Goal: Task Accomplishment & Management: Manage account settings

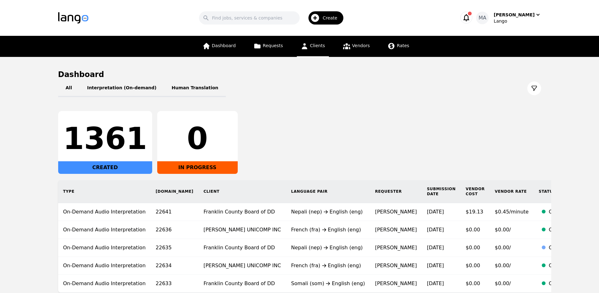
click at [313, 48] on link "Clients" at bounding box center [313, 46] width 32 height 21
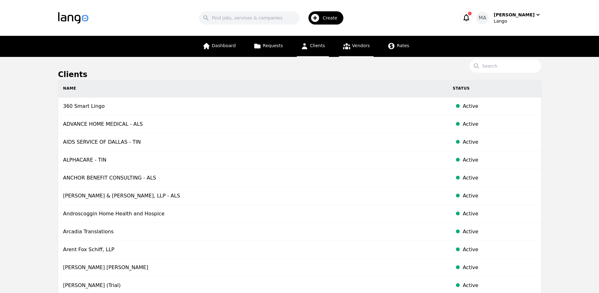
click at [359, 46] on span "Vendors" at bounding box center [361, 45] width 18 height 5
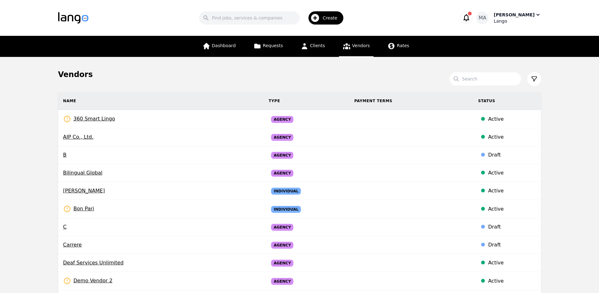
click at [524, 15] on div "Muhammad Ans" at bounding box center [513, 15] width 41 height 6
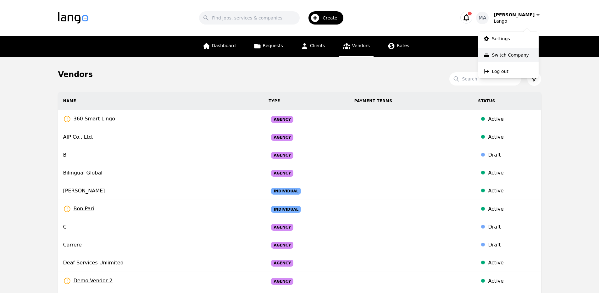
click at [513, 55] on p "Switch Company" at bounding box center [510, 55] width 37 height 6
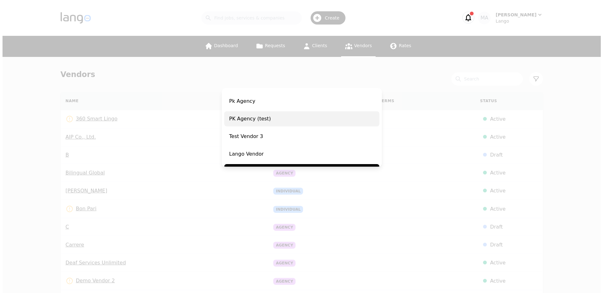
scroll to position [28, 0]
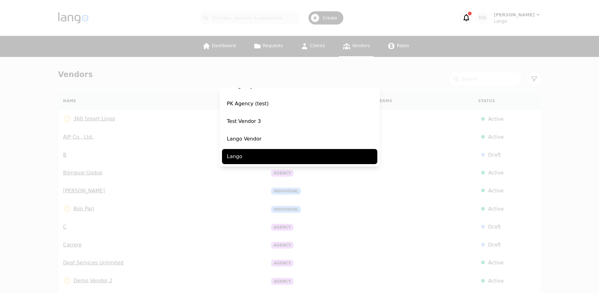
click at [398, 96] on div "Switch Company Pk Agency PK Agency (test) Test Vendor 3 Lango Vendor Lango" at bounding box center [299, 146] width 599 height 293
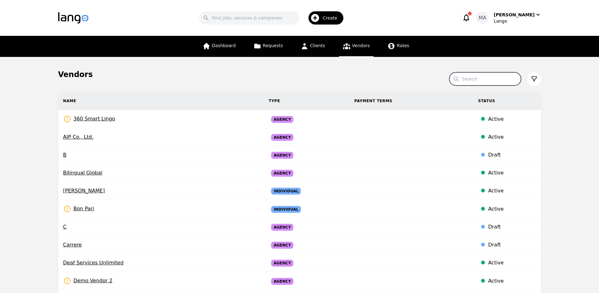
click at [512, 77] on input "Search" at bounding box center [485, 78] width 72 height 13
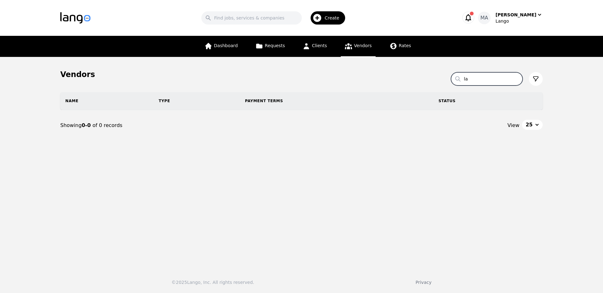
type input "l"
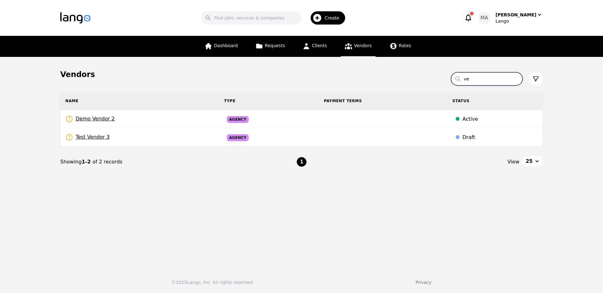
type input "v"
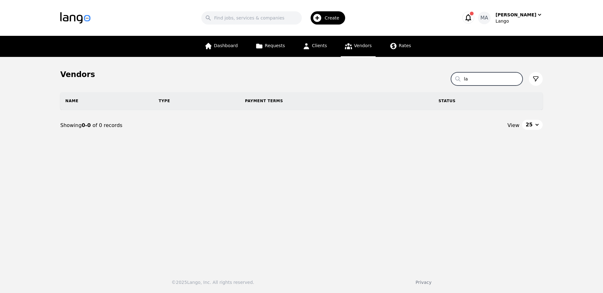
type input "l"
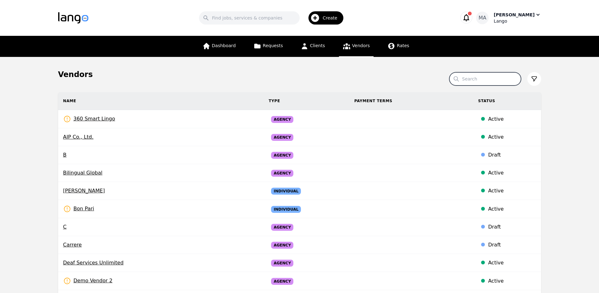
click at [527, 19] on div "Lango" at bounding box center [516, 21] width 47 height 6
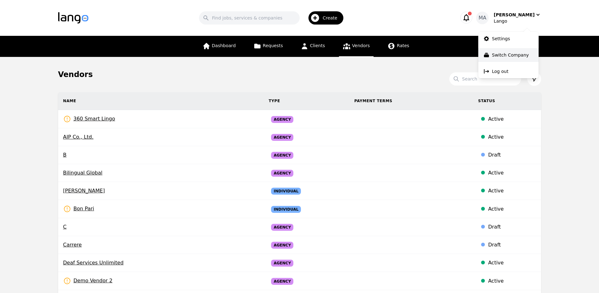
click at [527, 51] on button "Switch Company" at bounding box center [508, 55] width 60 height 14
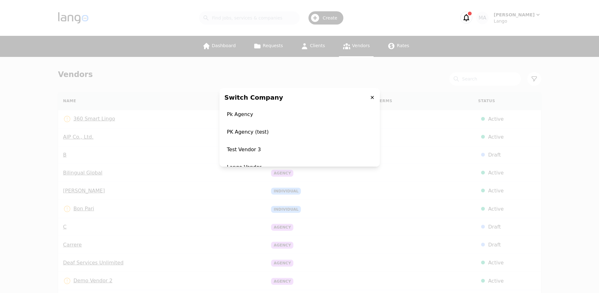
click at [369, 98] on icon at bounding box center [371, 97] width 5 height 5
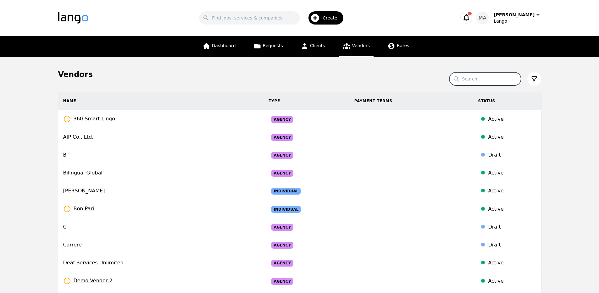
click at [473, 83] on input "Search" at bounding box center [485, 78] width 72 height 13
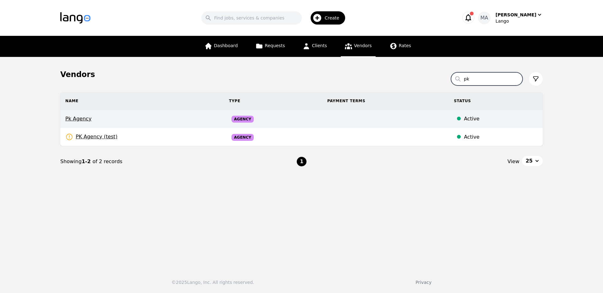
type input "pk"
click at [482, 115] on td "Active" at bounding box center [496, 119] width 94 height 18
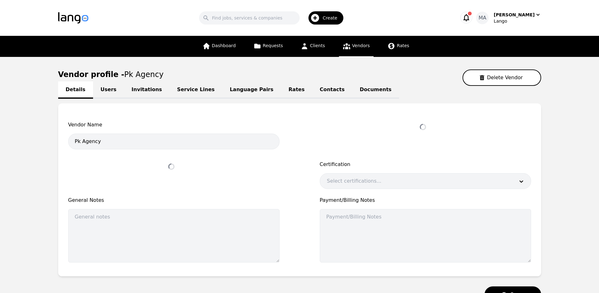
click at [110, 88] on link "Users" at bounding box center [108, 89] width 31 height 17
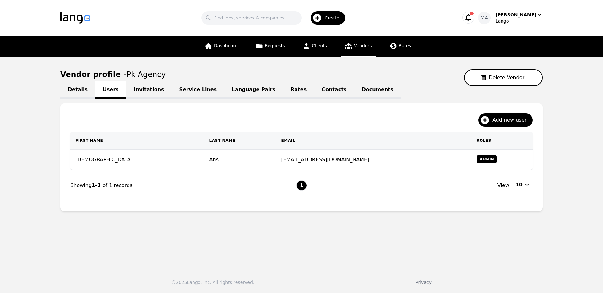
click at [180, 95] on link "Service Lines" at bounding box center [198, 89] width 53 height 17
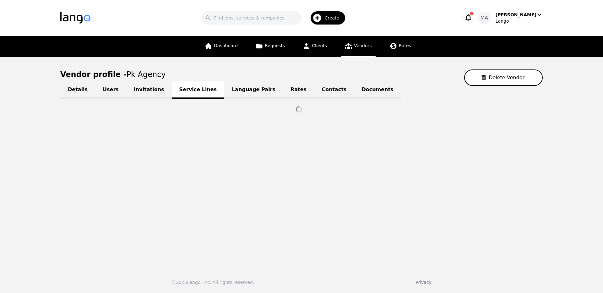
click at [228, 93] on link "Language Pairs" at bounding box center [253, 89] width 59 height 17
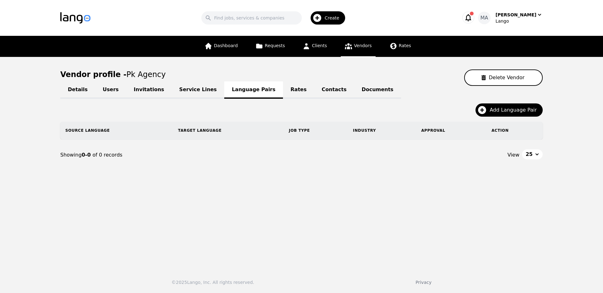
click at [283, 93] on link "Rates" at bounding box center [298, 89] width 31 height 17
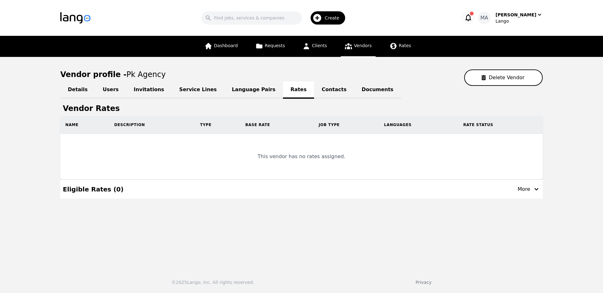
click at [314, 93] on link "Contacts" at bounding box center [334, 89] width 40 height 17
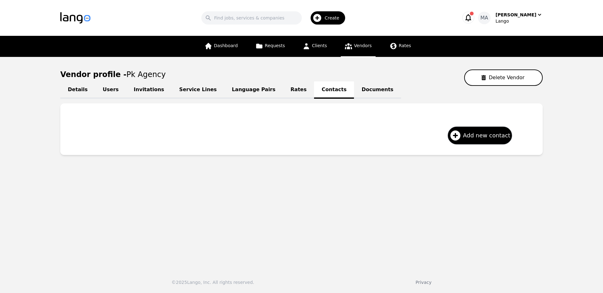
click at [354, 90] on link "Documents" at bounding box center [377, 89] width 47 height 17
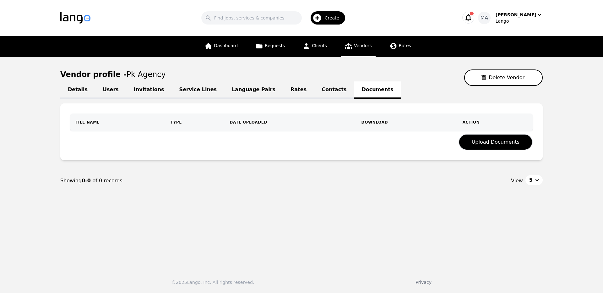
click at [474, 19] on button "button" at bounding box center [468, 18] width 12 height 12
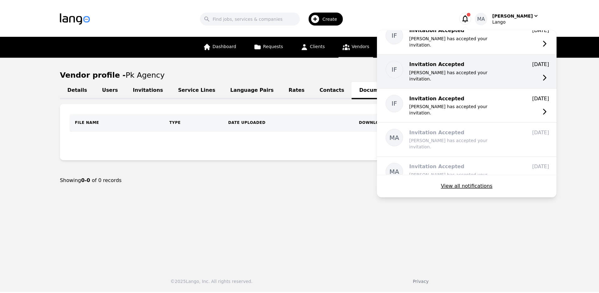
scroll to position [62, 0]
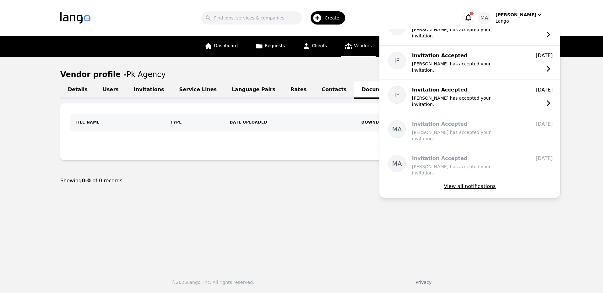
click at [370, 75] on div "Vendor profile - Pk Agency Delete Vendor" at bounding box center [301, 77] width 483 height 16
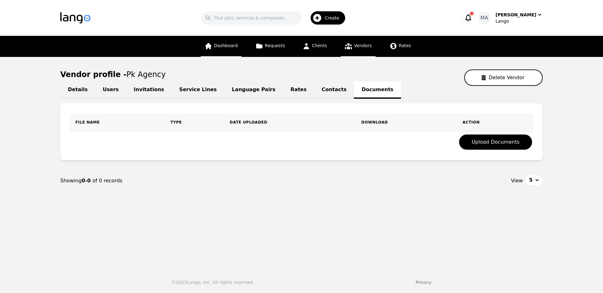
click at [235, 53] on link "Dashboard" at bounding box center [221, 46] width 41 height 21
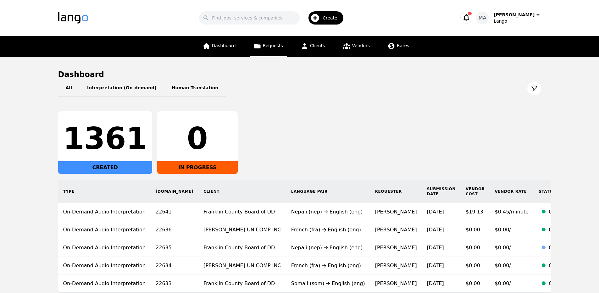
click at [277, 56] on link "Requests" at bounding box center [267, 46] width 37 height 21
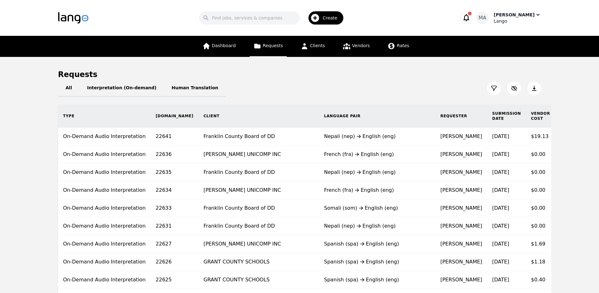
click at [519, 24] on div "Lango" at bounding box center [516, 21] width 47 height 6
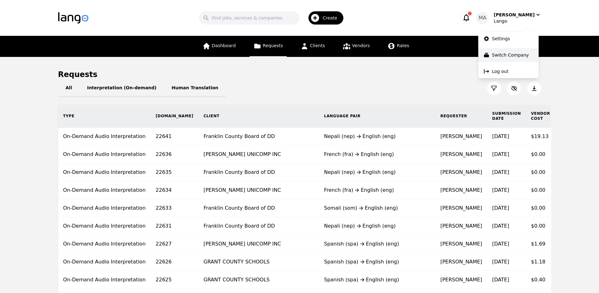
click at [513, 55] on p "Switch Company" at bounding box center [510, 55] width 37 height 6
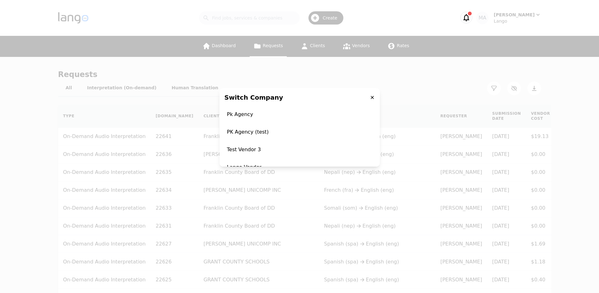
scroll to position [28, 0]
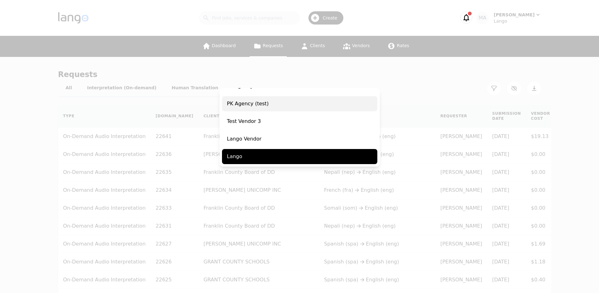
click at [295, 101] on span "PK Agency (test)" at bounding box center [299, 103] width 155 height 15
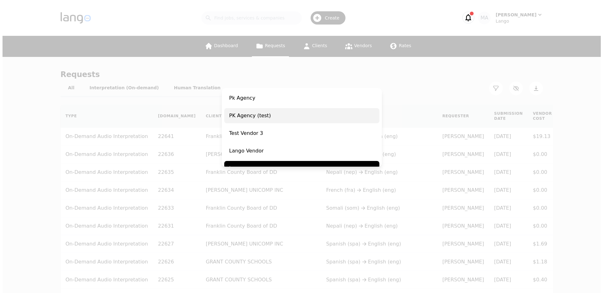
scroll to position [40, 0]
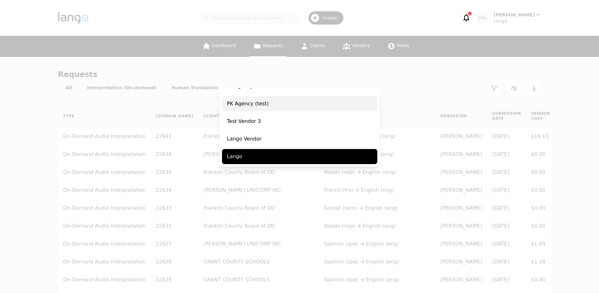
click at [295, 101] on span "PK Agency (test)" at bounding box center [299, 103] width 155 height 15
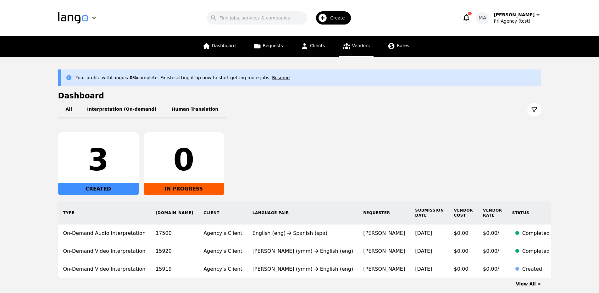
click at [349, 51] on link "Vendors" at bounding box center [356, 46] width 35 height 21
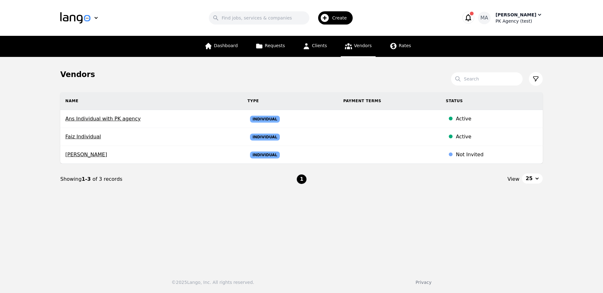
click at [523, 18] on div "PK Agency (test)" at bounding box center [519, 21] width 47 height 6
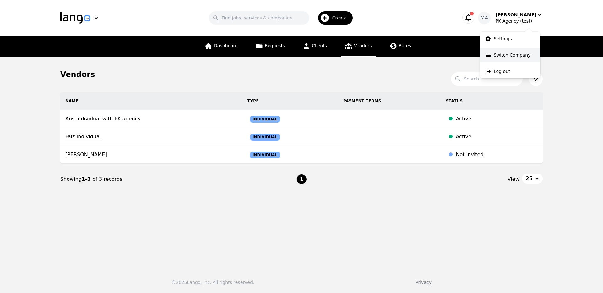
click at [520, 54] on p "Switch Company" at bounding box center [512, 55] width 37 height 6
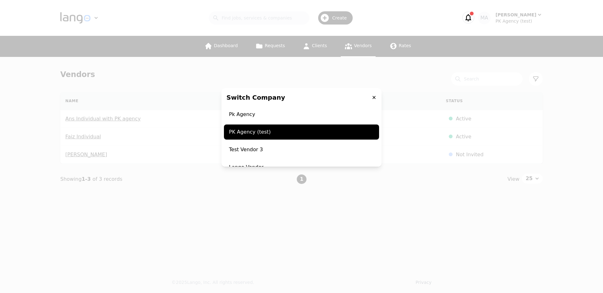
click at [372, 96] on icon at bounding box center [374, 97] width 5 height 5
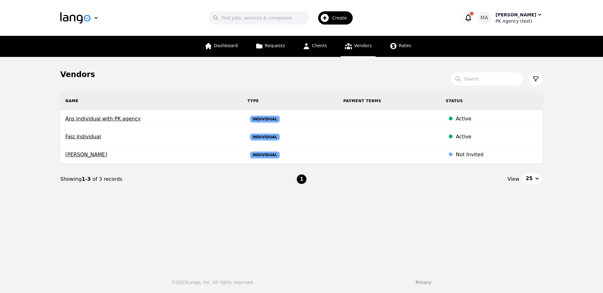
click at [512, 17] on div "Muhammad Ans" at bounding box center [516, 15] width 41 height 6
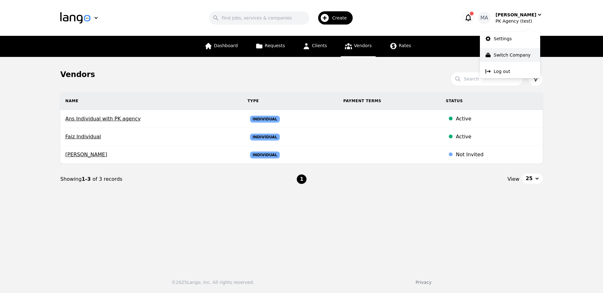
click at [509, 56] on p "Switch Company" at bounding box center [512, 55] width 37 height 6
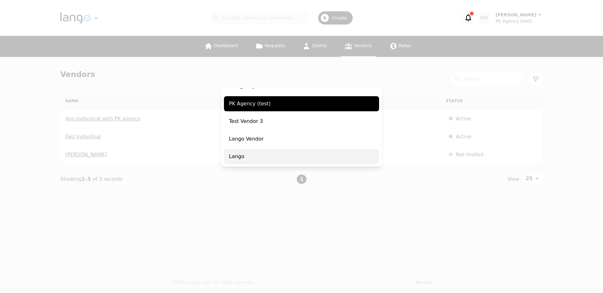
click at [275, 156] on span "Lango" at bounding box center [301, 156] width 155 height 15
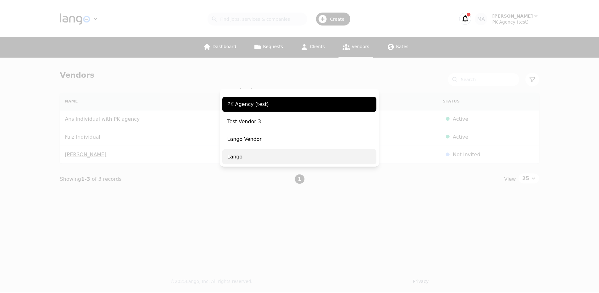
scroll to position [40, 0]
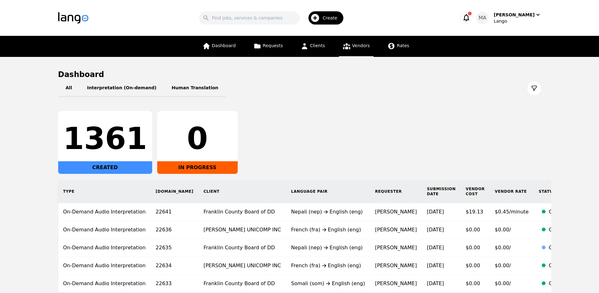
click at [353, 47] on span "Vendors" at bounding box center [361, 45] width 18 height 5
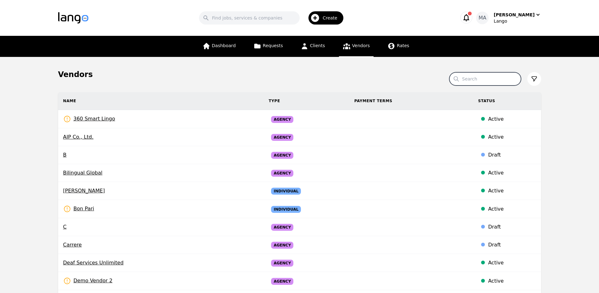
click at [459, 82] on input "Search" at bounding box center [485, 78] width 72 height 13
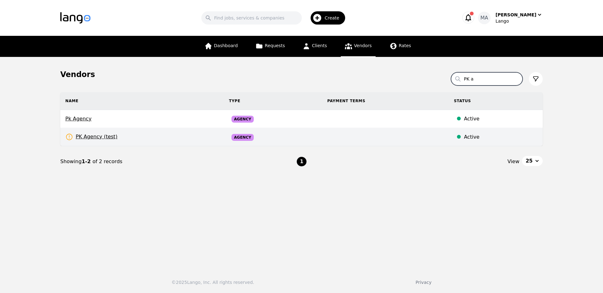
type input "PK a"
click at [147, 136] on td "PK Agency (test) Rates Need to be set" at bounding box center [142, 137] width 164 height 18
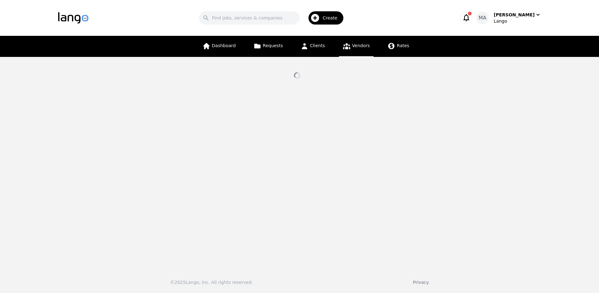
select select "active"
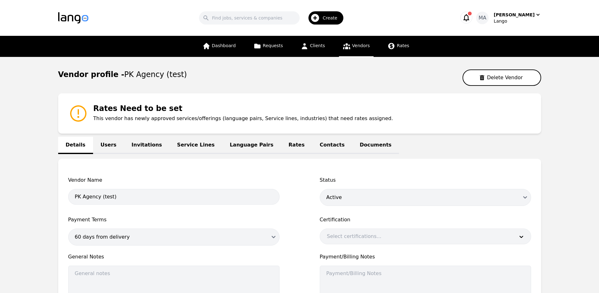
click at [102, 143] on link "Users" at bounding box center [108, 145] width 31 height 17
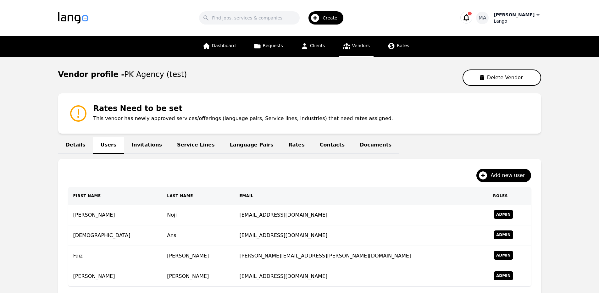
click at [529, 17] on div "Muhammad Ans" at bounding box center [513, 15] width 41 height 6
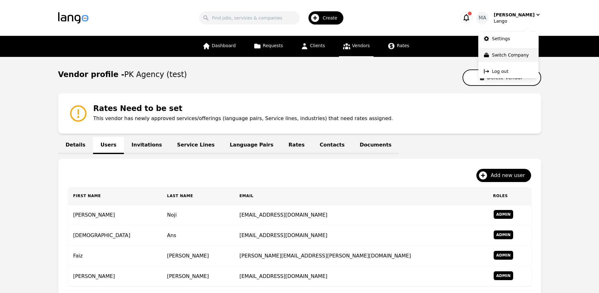
click at [516, 52] on p "Switch Company" at bounding box center [510, 55] width 37 height 6
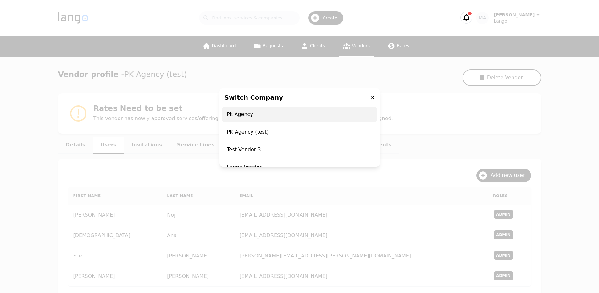
click at [255, 115] on span "Pk Agency" at bounding box center [299, 114] width 155 height 15
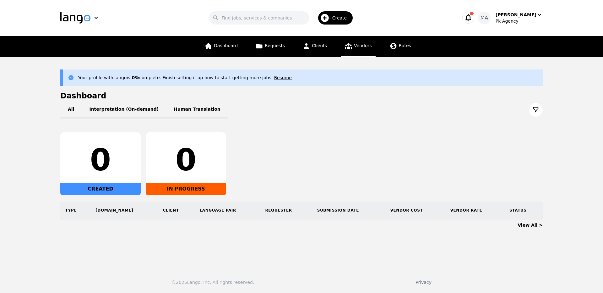
click at [362, 43] on link "Vendors" at bounding box center [358, 46] width 35 height 21
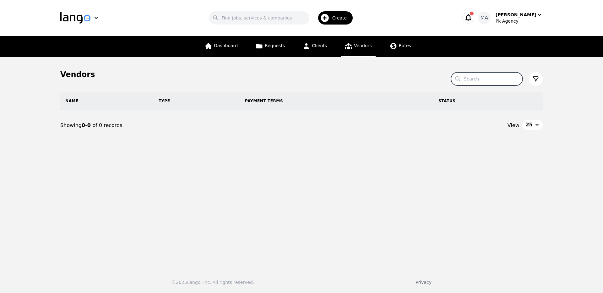
click at [473, 80] on input "Search" at bounding box center [487, 78] width 72 height 13
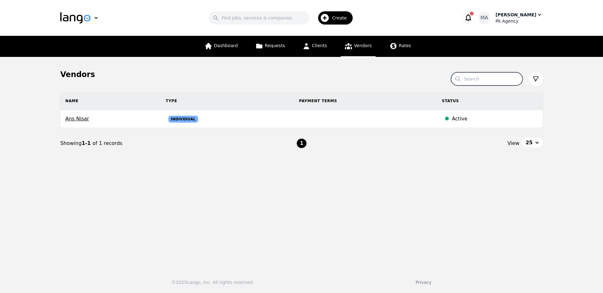
click at [531, 14] on div "Muhammad Ans" at bounding box center [516, 15] width 41 height 6
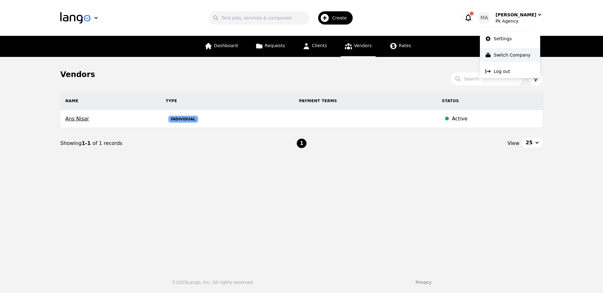
click at [519, 55] on p "Switch Company" at bounding box center [512, 55] width 37 height 6
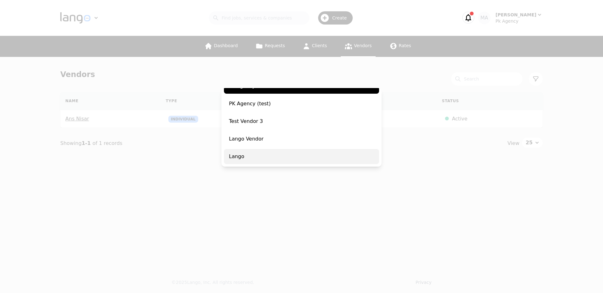
click at [278, 158] on span "Lango" at bounding box center [301, 156] width 155 height 15
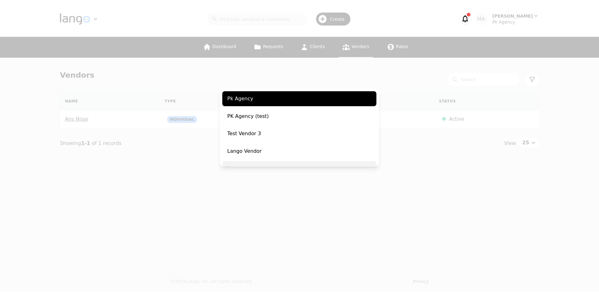
scroll to position [40, 0]
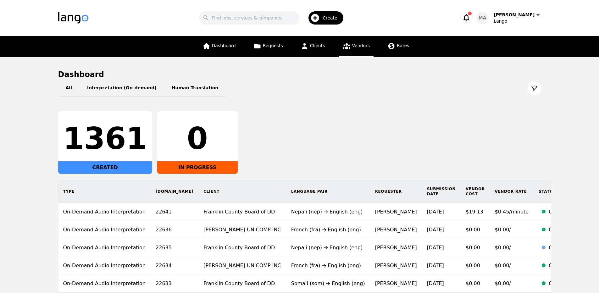
click at [358, 50] on link "Vendors" at bounding box center [356, 46] width 35 height 21
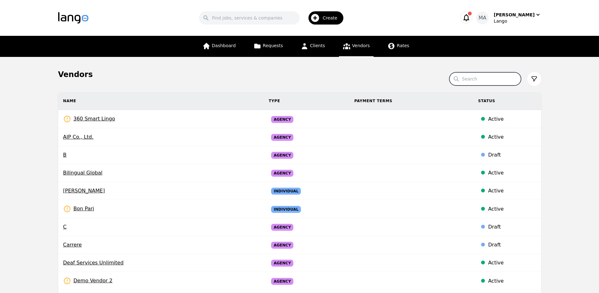
click at [476, 85] on input "Search" at bounding box center [485, 78] width 72 height 13
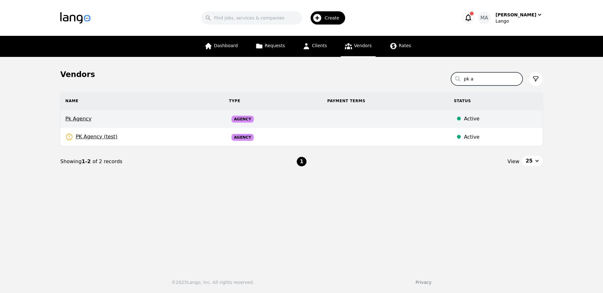
type input "pk a"
click at [129, 119] on span "Pk Agency" at bounding box center [142, 119] width 154 height 8
select select "active"
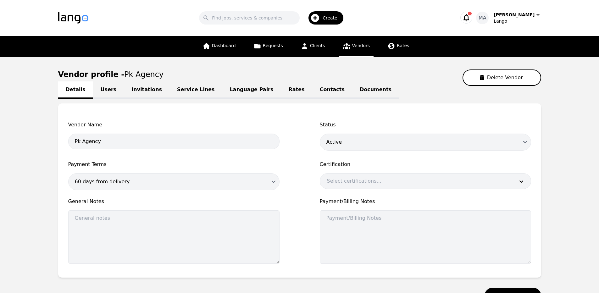
click at [102, 86] on link "Users" at bounding box center [108, 89] width 31 height 17
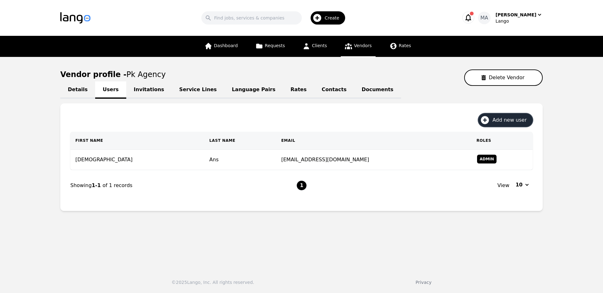
click at [514, 117] on span "Add new user" at bounding box center [512, 120] width 39 height 8
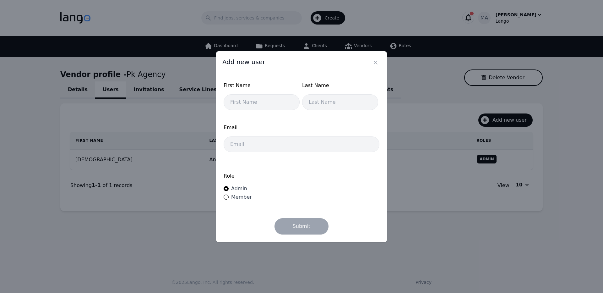
click at [267, 111] on div "First Name" at bounding box center [262, 98] width 76 height 32
click at [266, 106] on input "text" at bounding box center [262, 102] width 76 height 16
type input "Irtaza"
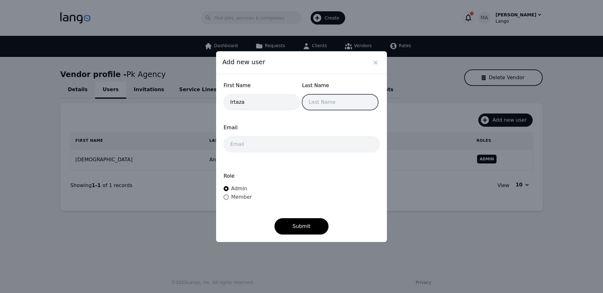
click at [326, 104] on input "text" at bounding box center [340, 102] width 76 height 16
type input "Fiaz"
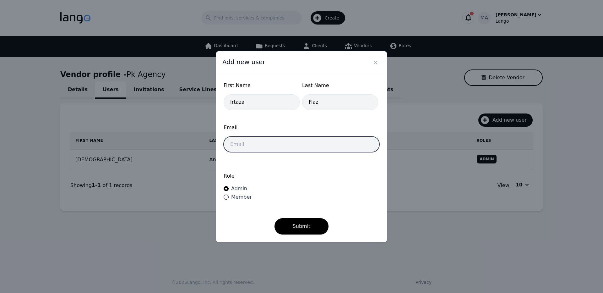
click at [274, 140] on input "email" at bounding box center [302, 144] width 156 height 16
type input "ifiaz@lango.co"
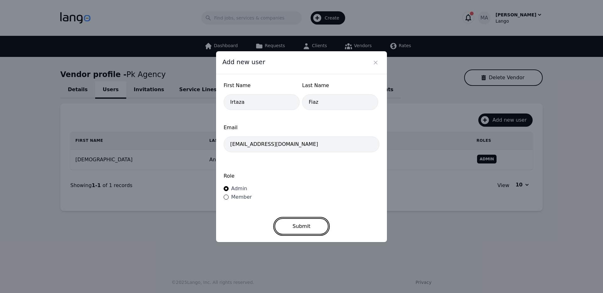
click at [306, 224] on button "Submit" at bounding box center [302, 226] width 54 height 16
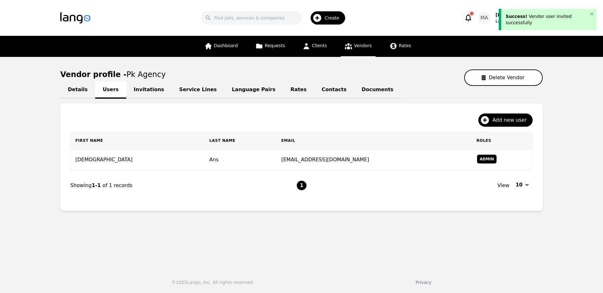
click at [142, 90] on link "Invitations" at bounding box center [149, 89] width 46 height 17
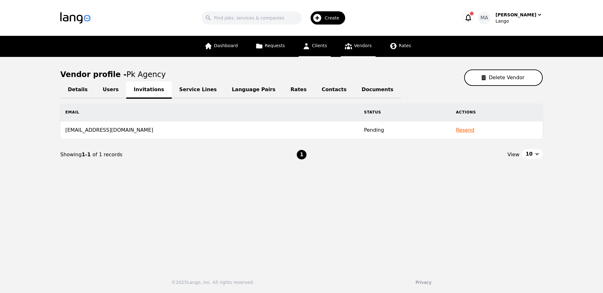
click at [327, 41] on link "Clients" at bounding box center [315, 46] width 32 height 21
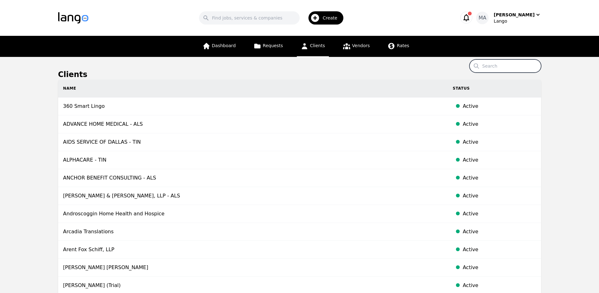
click at [490, 70] on input "Search" at bounding box center [505, 65] width 72 height 13
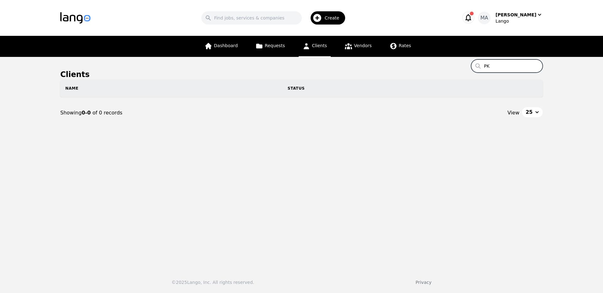
type input "P"
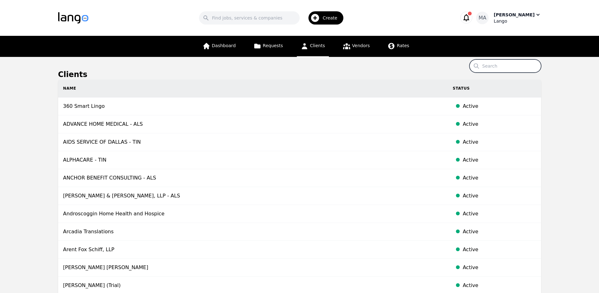
click at [526, 18] on div "Muhammad Ans" at bounding box center [513, 15] width 41 height 6
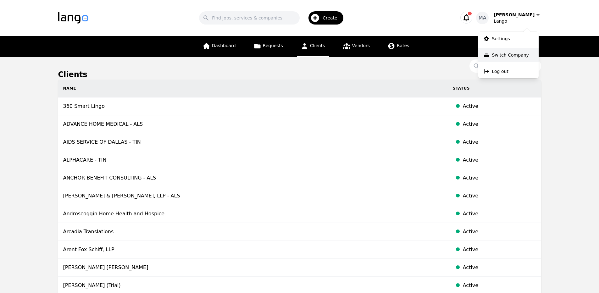
click at [524, 60] on button "Switch Company" at bounding box center [508, 55] width 60 height 14
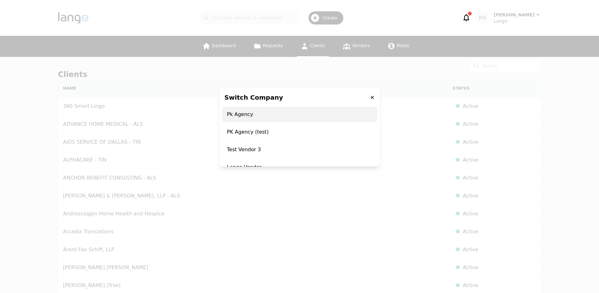
click at [265, 117] on span "Pk Agency" at bounding box center [299, 114] width 155 height 15
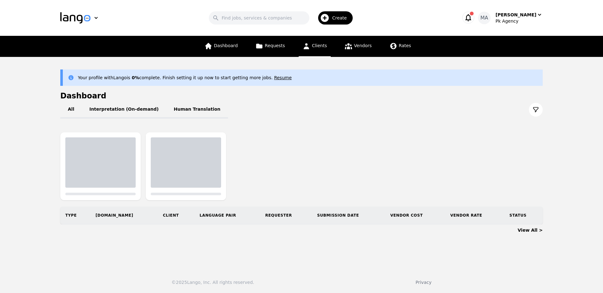
click at [325, 46] on span "Clients" at bounding box center [319, 45] width 15 height 5
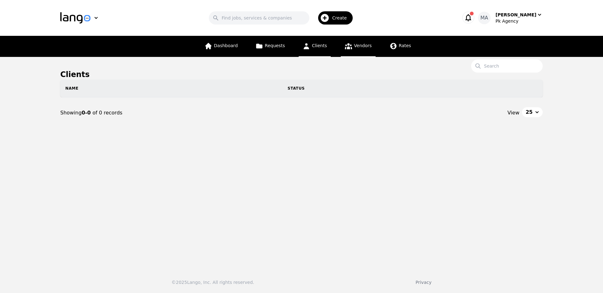
click at [354, 46] on span "Vendors" at bounding box center [363, 45] width 18 height 5
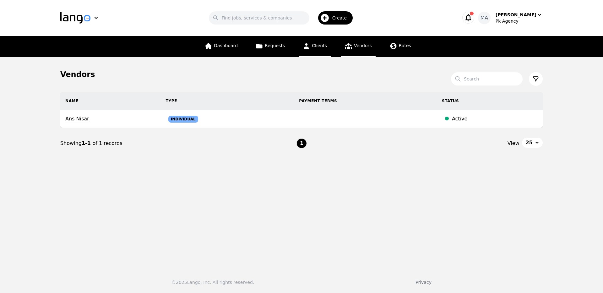
click at [320, 48] on span "Clients" at bounding box center [319, 45] width 15 height 5
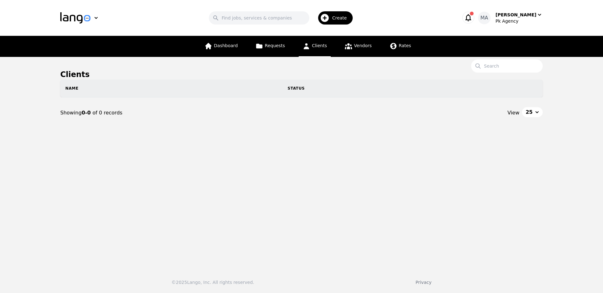
click at [347, 16] on span "Create" at bounding box center [341, 18] width 19 height 6
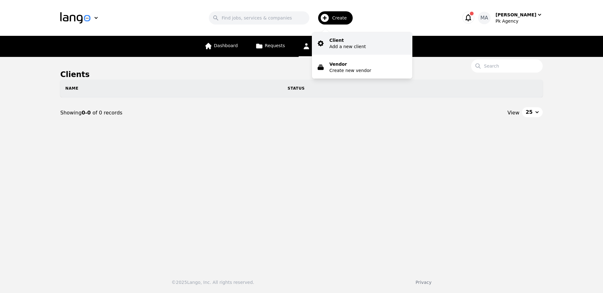
click at [352, 44] on p "Add a new client" at bounding box center [348, 46] width 36 height 6
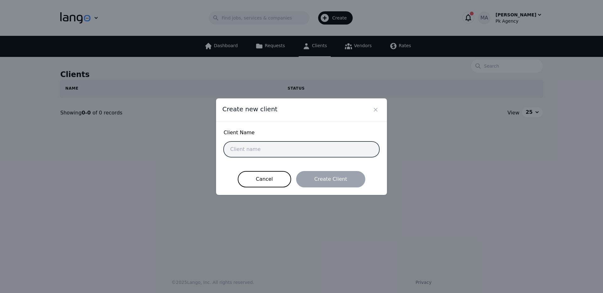
click at [287, 147] on input "text" at bounding box center [302, 149] width 156 height 16
type input "Irtaza Fiaz"
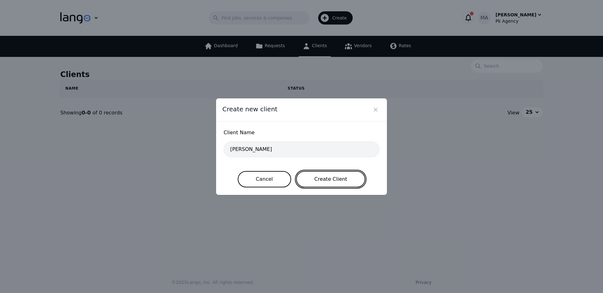
click at [342, 181] on button "Create Client" at bounding box center [330, 179] width 69 height 16
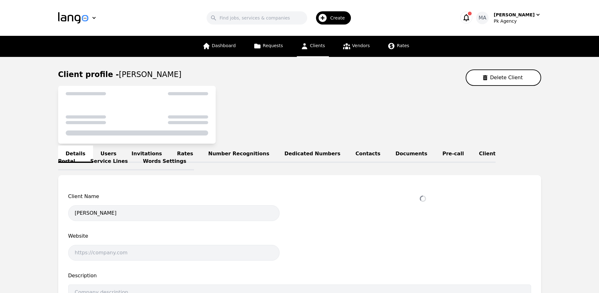
select select "active"
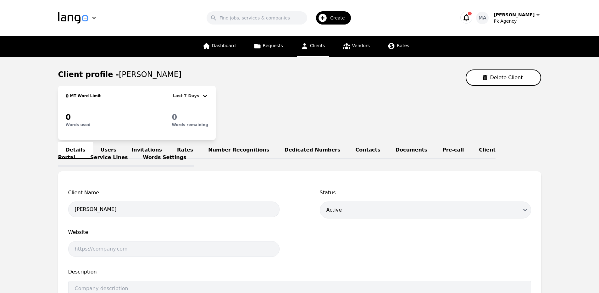
click at [104, 145] on link "Users" at bounding box center [108, 150] width 31 height 17
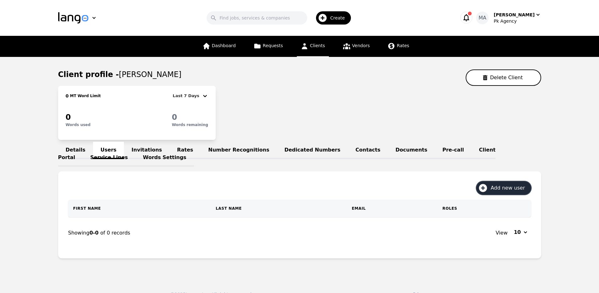
click at [507, 189] on span "Add new user" at bounding box center [509, 188] width 39 height 8
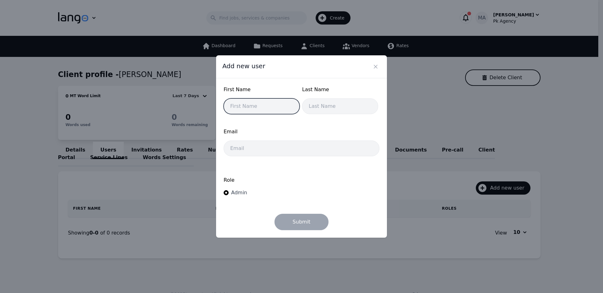
click at [279, 105] on input "text" at bounding box center [262, 106] width 76 height 16
click at [360, 129] on span "Email" at bounding box center [302, 132] width 156 height 8
click at [376, 66] on icon "Close" at bounding box center [376, 66] width 6 height 6
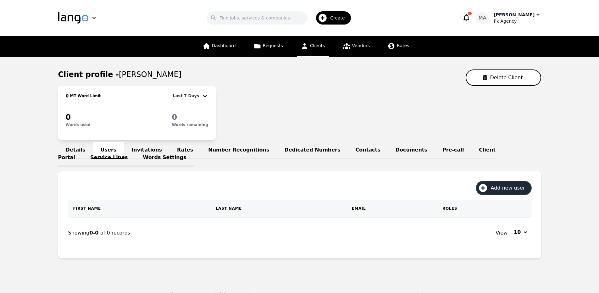
click at [514, 21] on div "Pk Agency" at bounding box center [516, 21] width 47 height 6
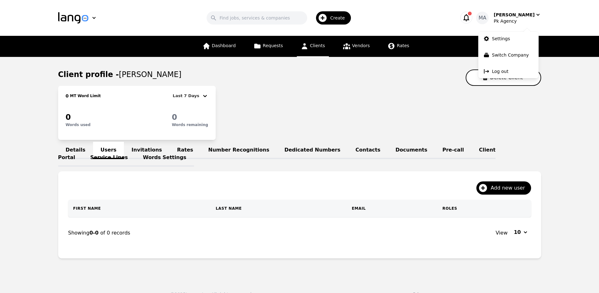
click at [432, 79] on div "Client profile - Irtaza Fiaz Delete Client" at bounding box center [299, 77] width 483 height 16
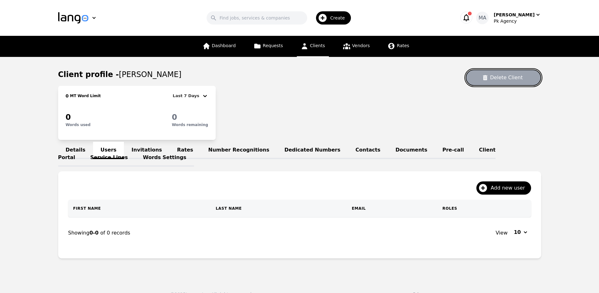
click at [500, 85] on button "Delete Client" at bounding box center [502, 77] width 75 height 16
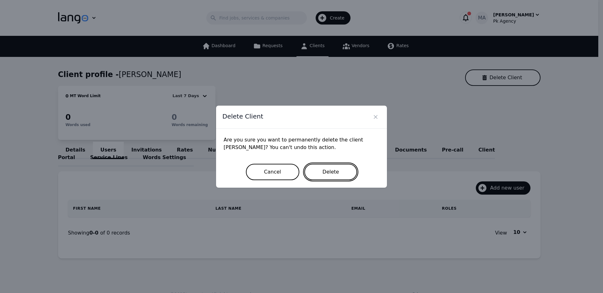
click at [329, 171] on button "Delete" at bounding box center [330, 172] width 53 height 16
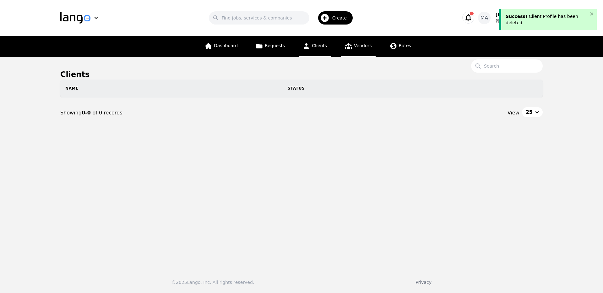
click at [351, 50] on link "Vendors" at bounding box center [358, 46] width 35 height 21
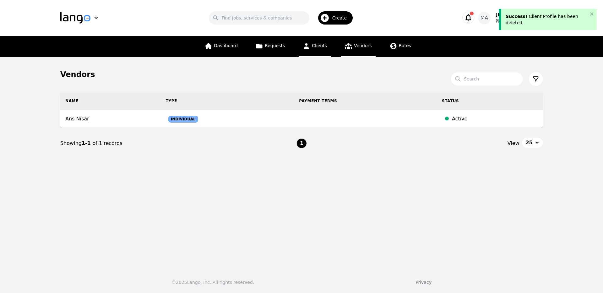
click at [323, 49] on link "Clients" at bounding box center [315, 46] width 32 height 21
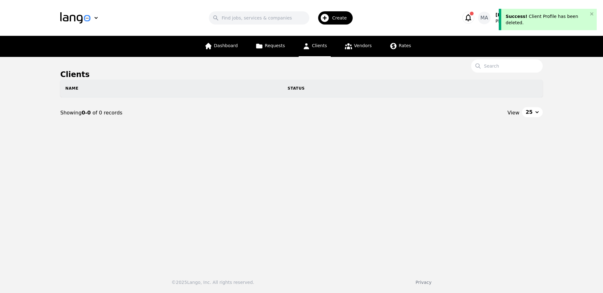
click at [595, 14] on div "Success! Client Profile has been deleted." at bounding box center [548, 19] width 98 height 21
click at [472, 16] on icon "button" at bounding box center [469, 17] width 6 height 7
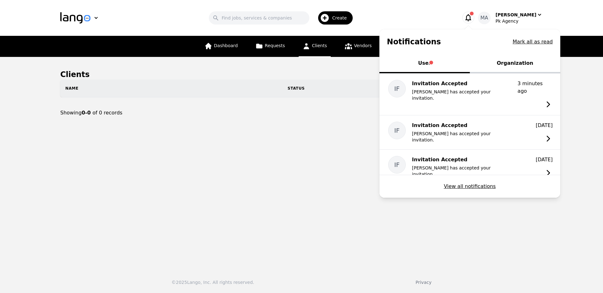
click at [349, 131] on main "Clients Search Name Status Showing 0-0 of 0 records View 25" at bounding box center [301, 160] width 603 height 207
